Goal: Task Accomplishment & Management: Manage account settings

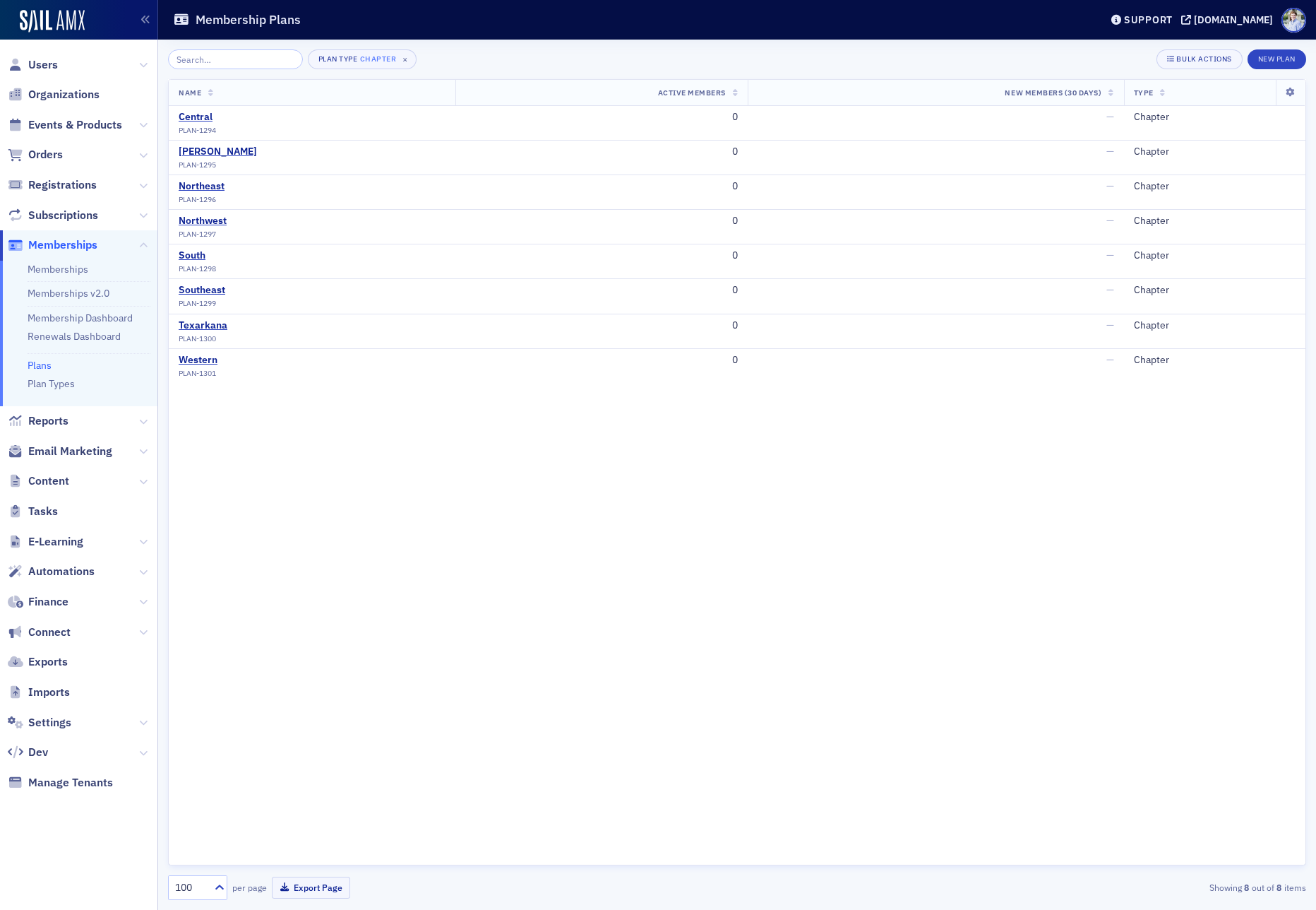
drag, startPoint x: 197, startPoint y: 114, endPoint x: 416, endPoint y: 71, distance: 223.2
click at [197, 114] on div "Central" at bounding box center [197, 117] width 37 height 13
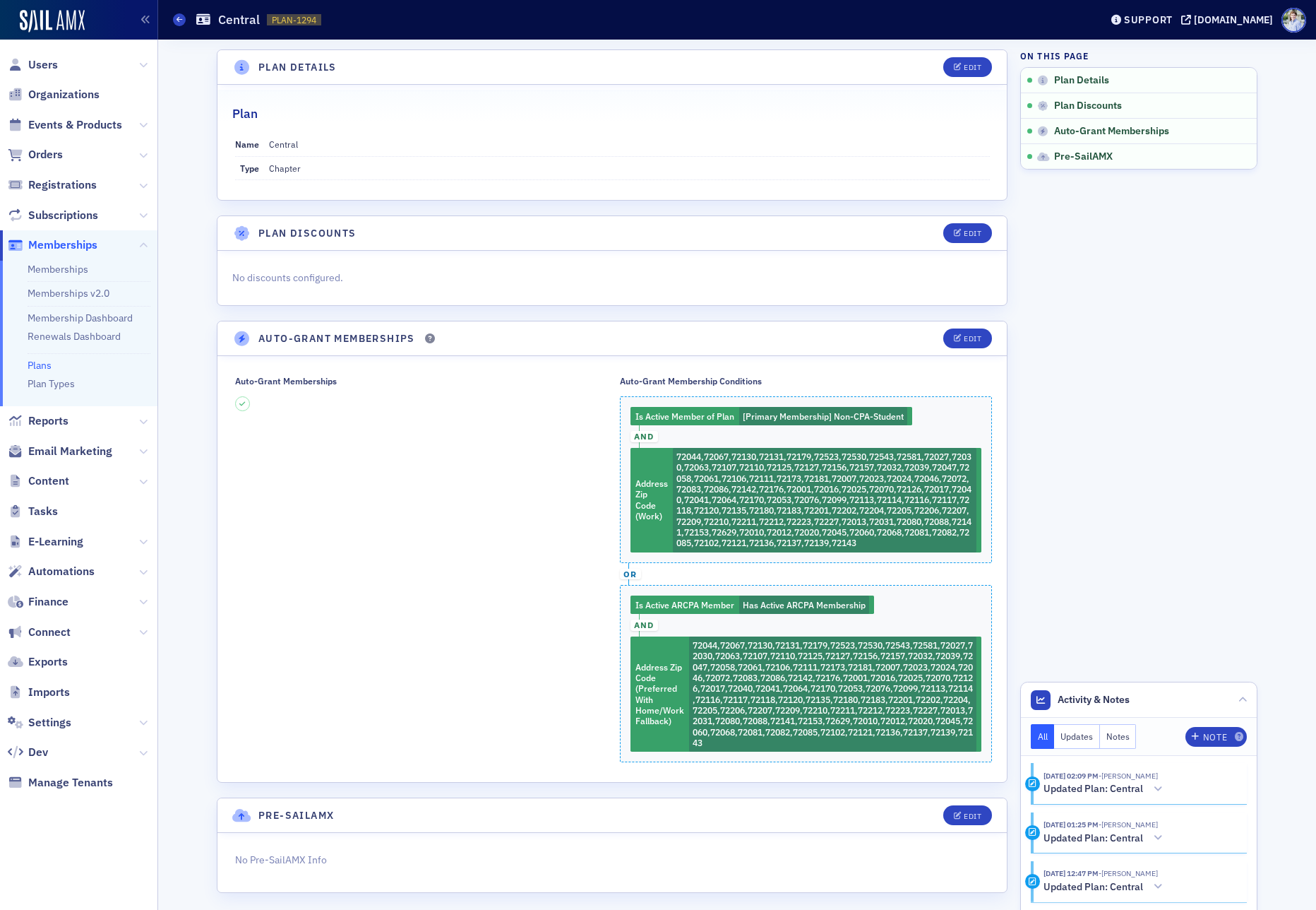
drag, startPoint x: 475, startPoint y: 142, endPoint x: 408, endPoint y: 68, distance: 99.8
click at [473, 143] on dd "Central" at bounding box center [629, 143] width 721 height 22
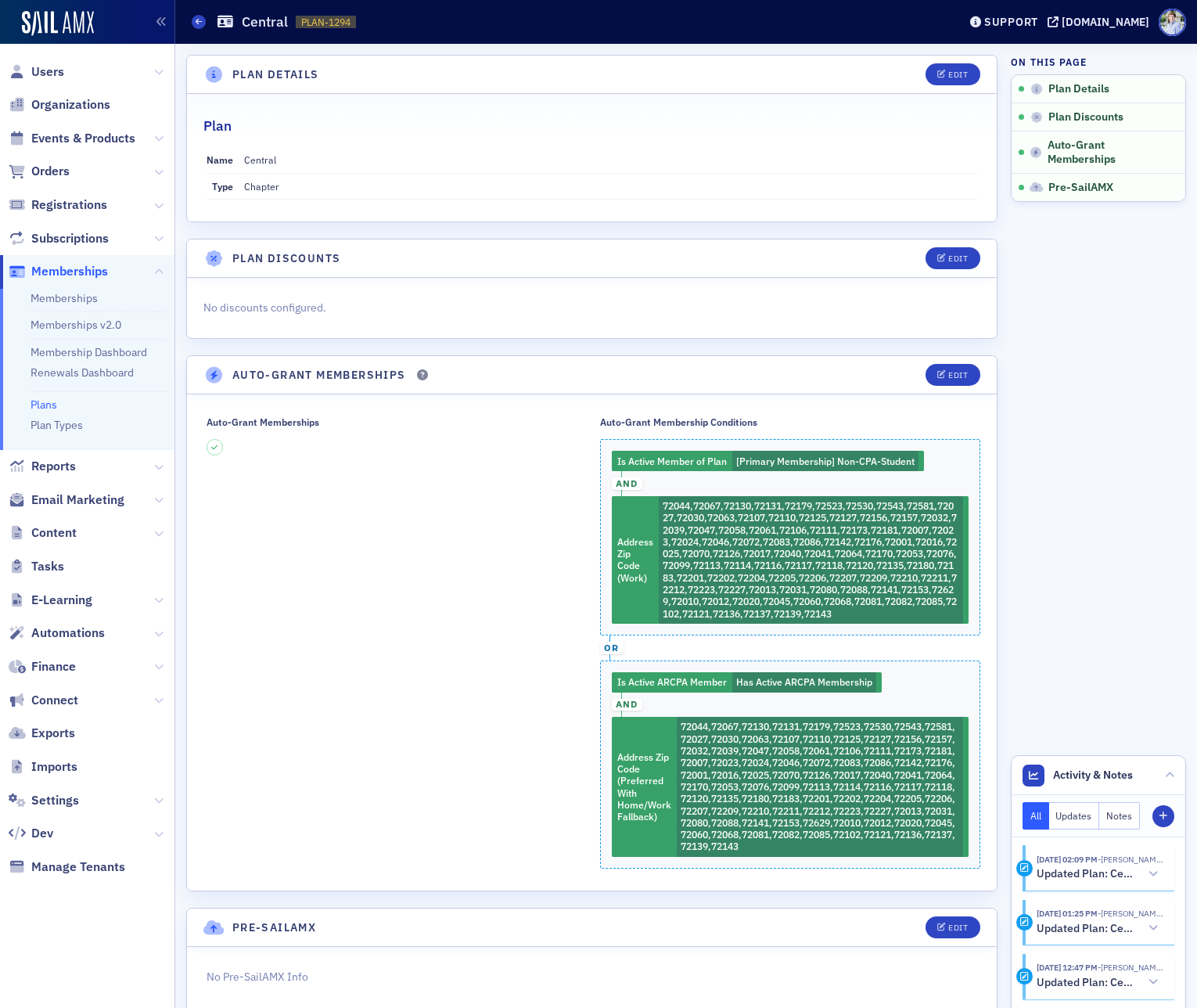
click at [753, 106] on div "Plan" at bounding box center [591, 117] width 776 height 37
